Goal: Navigation & Orientation: Understand site structure

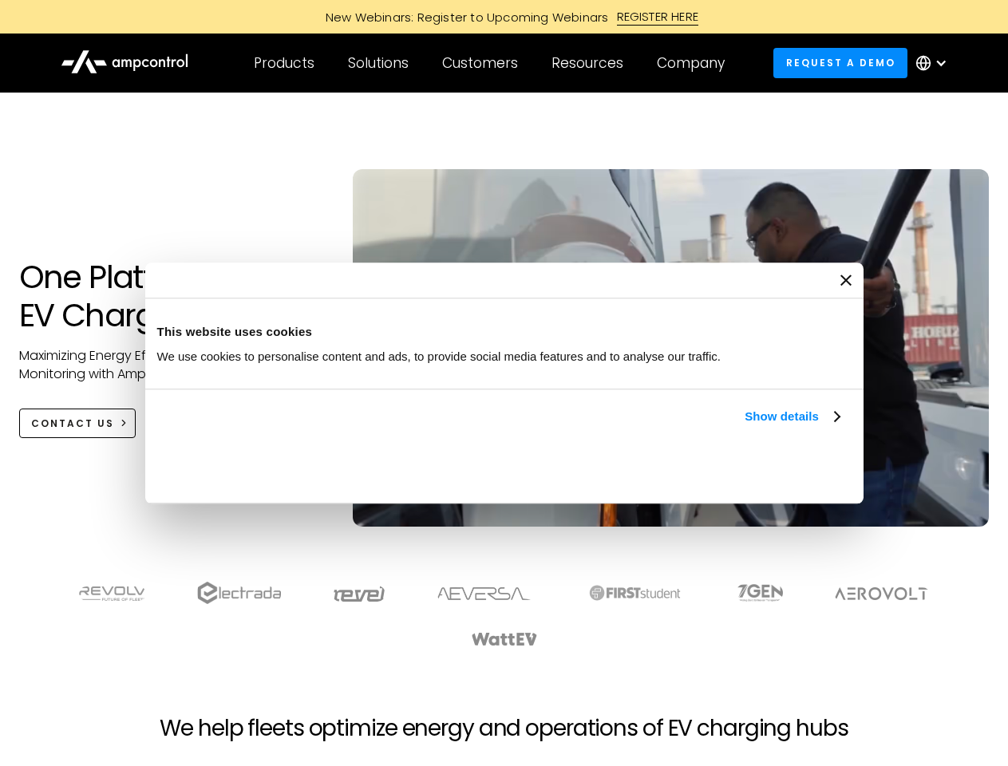
click at [745, 426] on link "Show details" at bounding box center [792, 416] width 94 height 19
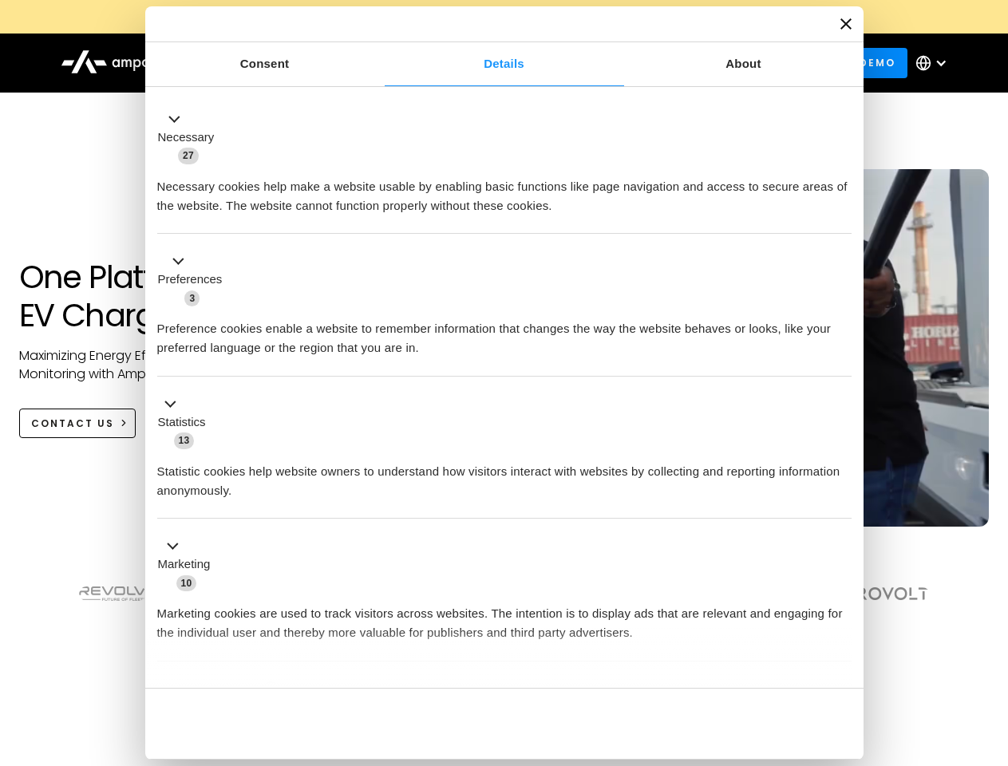
click at [841, 215] on div "Necessary cookies help make a website usable by enabling basic functions like p…" at bounding box center [504, 190] width 694 height 50
click at [990, 643] on section at bounding box center [504, 614] width 1008 height 99
click at [491, 63] on div "Customers" at bounding box center [480, 63] width 76 height 18
click at [283, 63] on div "Products" at bounding box center [284, 63] width 61 height 18
click at [379, 63] on div "Solutions" at bounding box center [378, 63] width 61 height 18
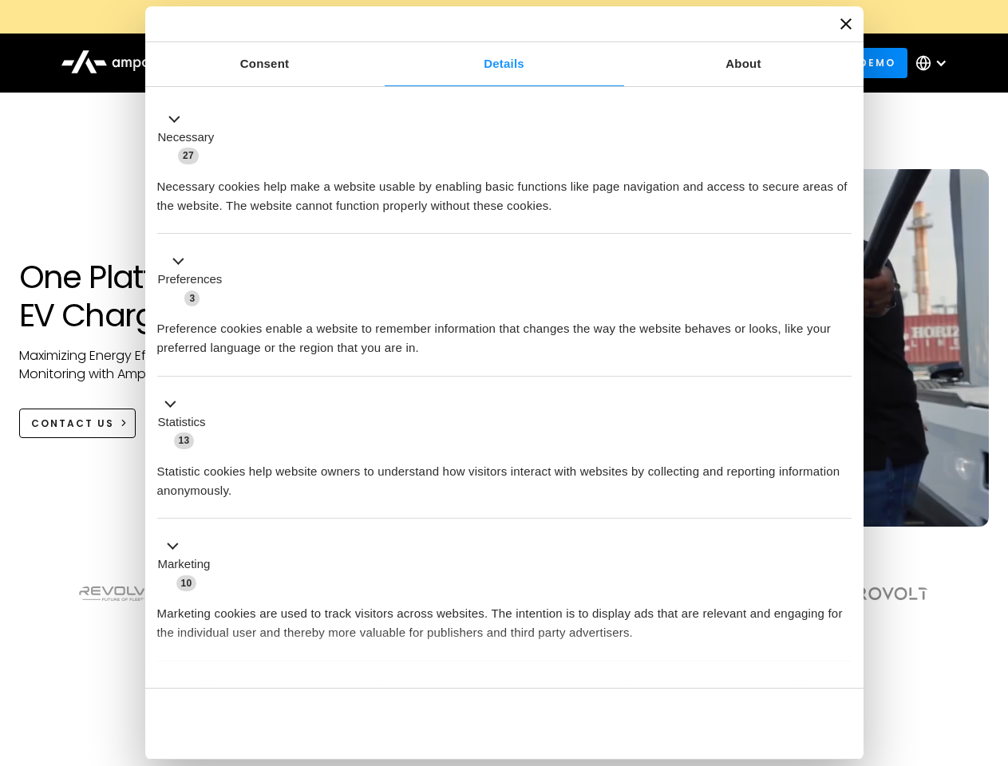
click at [483, 63] on div "Customers" at bounding box center [480, 63] width 76 height 18
click at [591, 63] on div "Resources" at bounding box center [587, 63] width 72 height 18
click at [696, 63] on div "Company" at bounding box center [691, 63] width 68 height 18
click at [935, 63] on div at bounding box center [940, 63] width 13 height 13
